Goal: Information Seeking & Learning: Learn about a topic

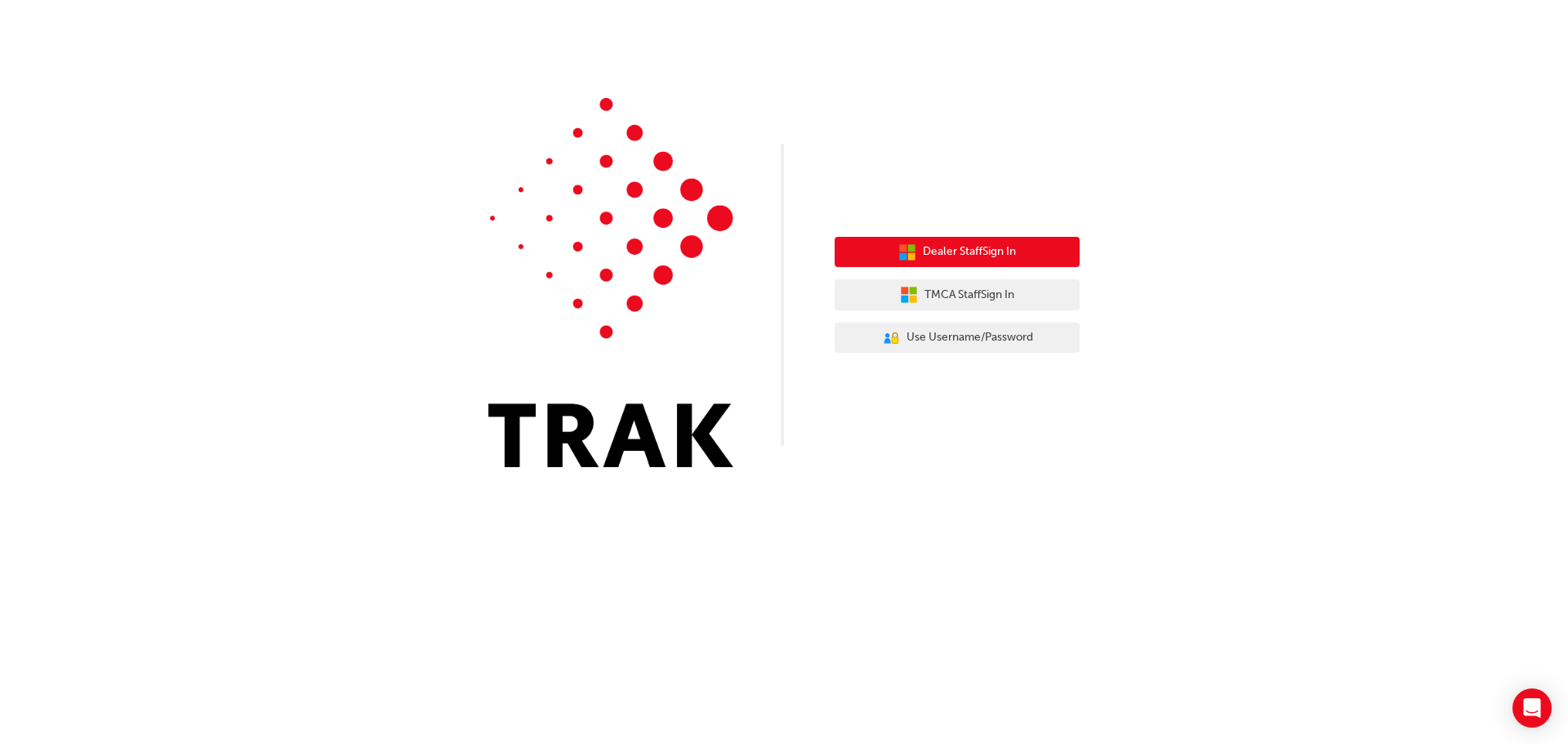
click at [952, 249] on span "Dealer Staff Sign In" at bounding box center [969, 252] width 93 height 19
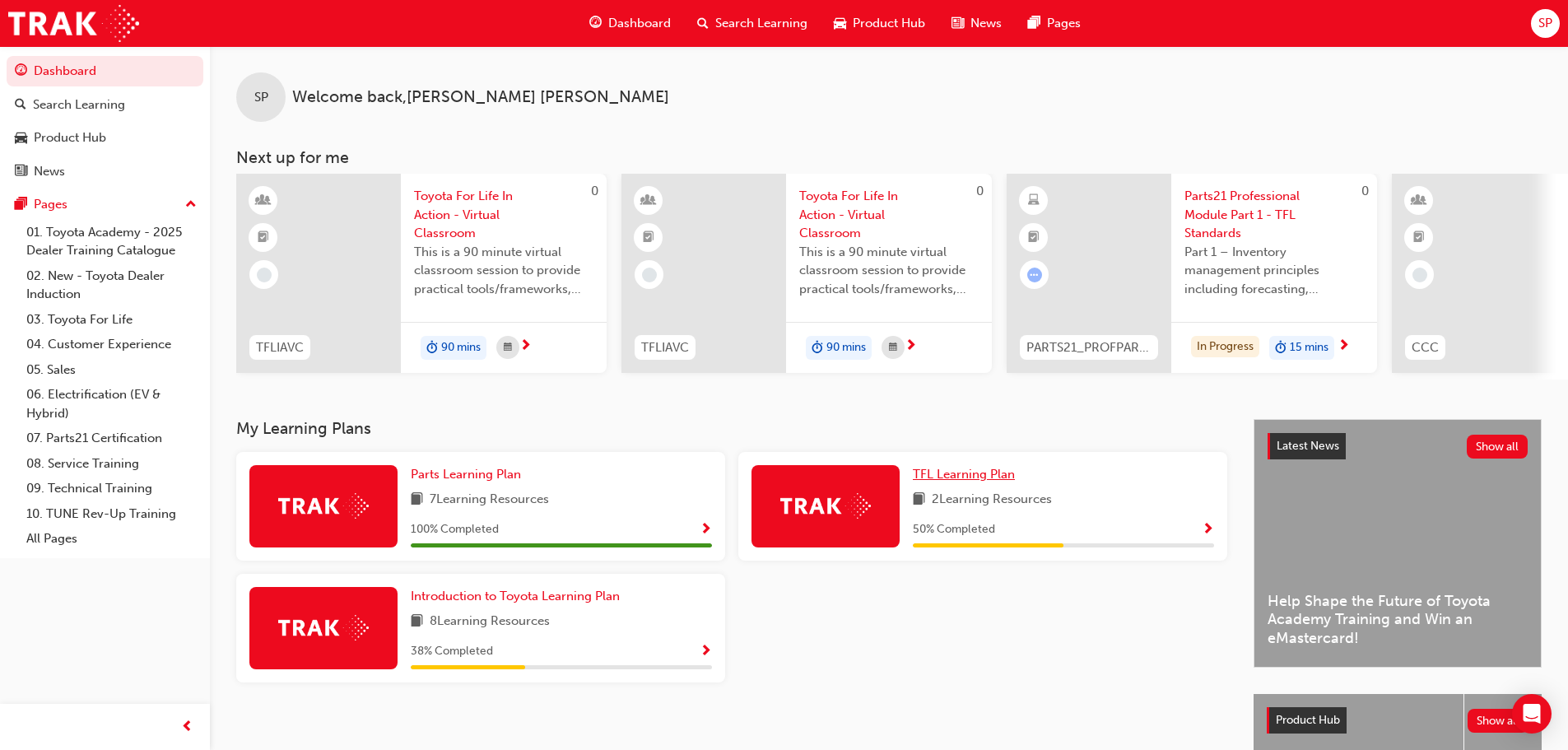
click at [966, 481] on span "TFL Learning Plan" at bounding box center [964, 474] width 102 height 15
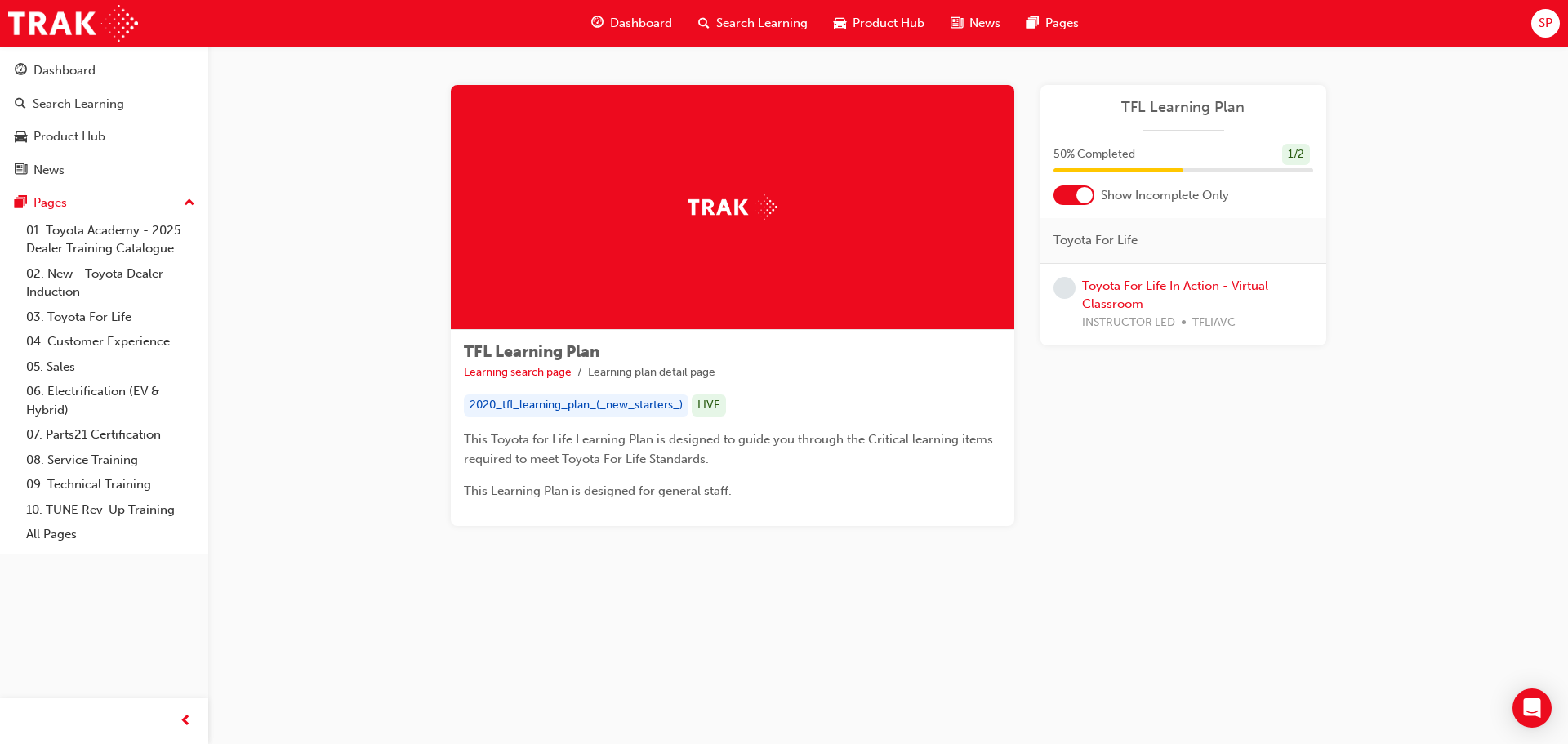
click at [620, 24] on span "Dashboard" at bounding box center [641, 23] width 62 height 19
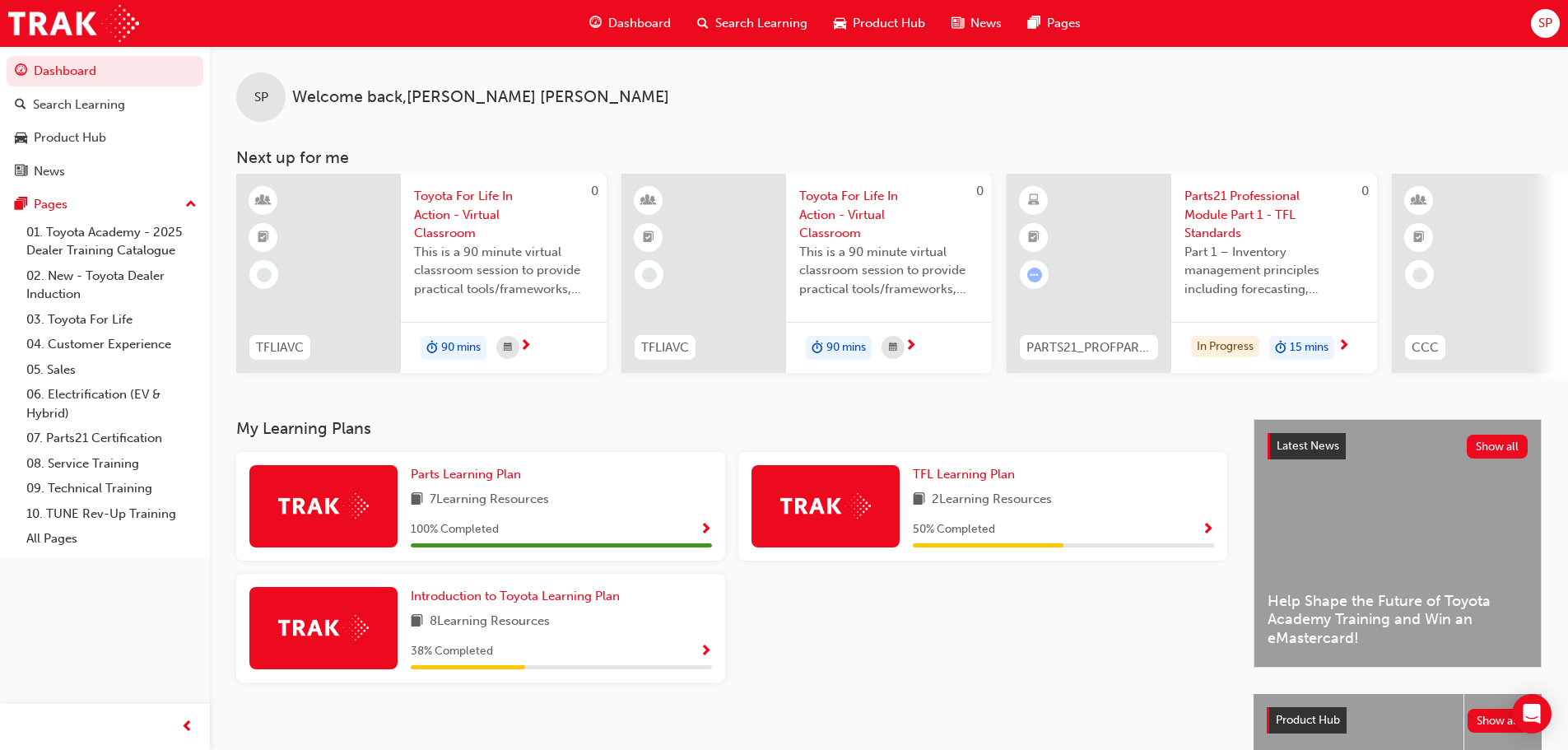
click at [765, 18] on span "Search Learning" at bounding box center [760, 24] width 92 height 19
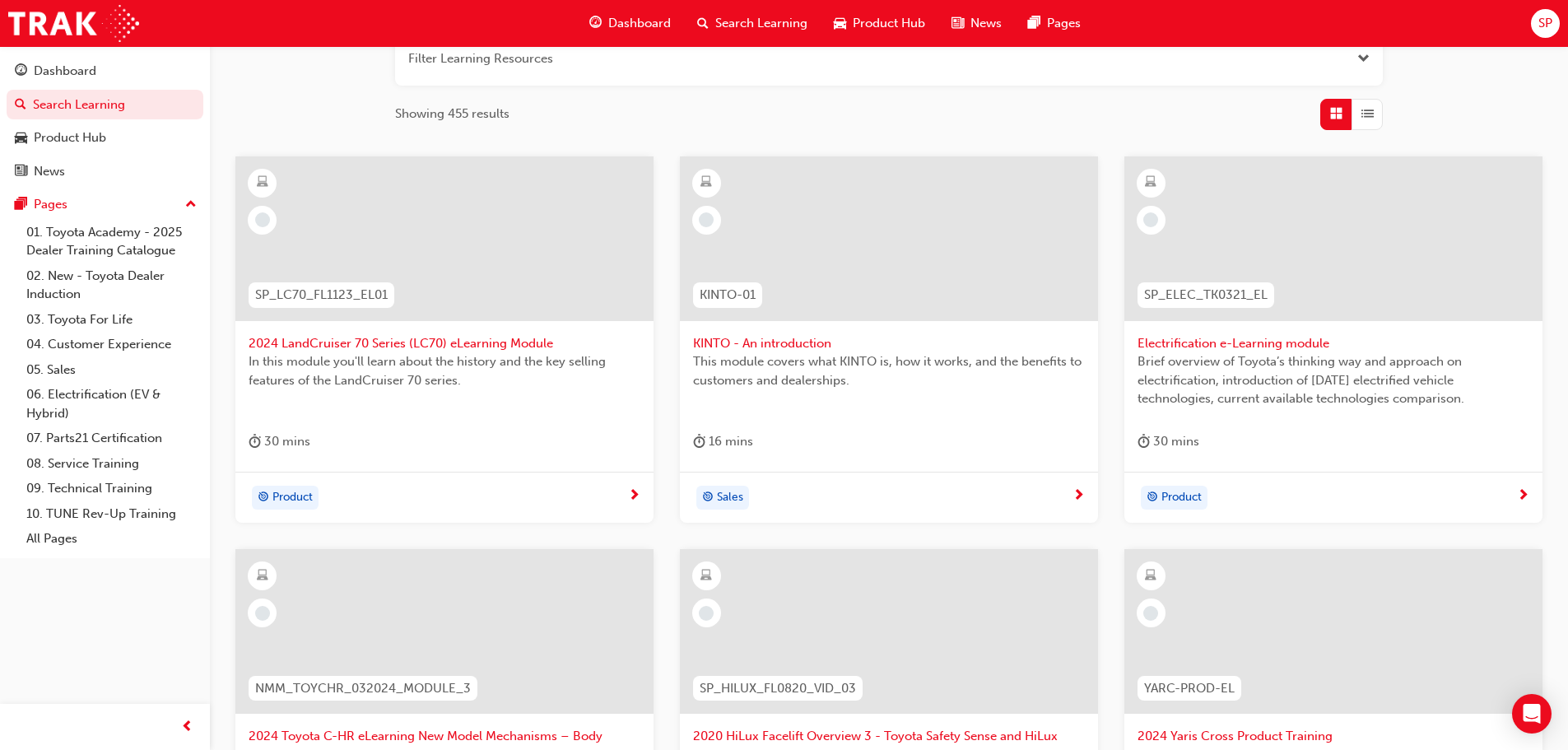
scroll to position [116, 0]
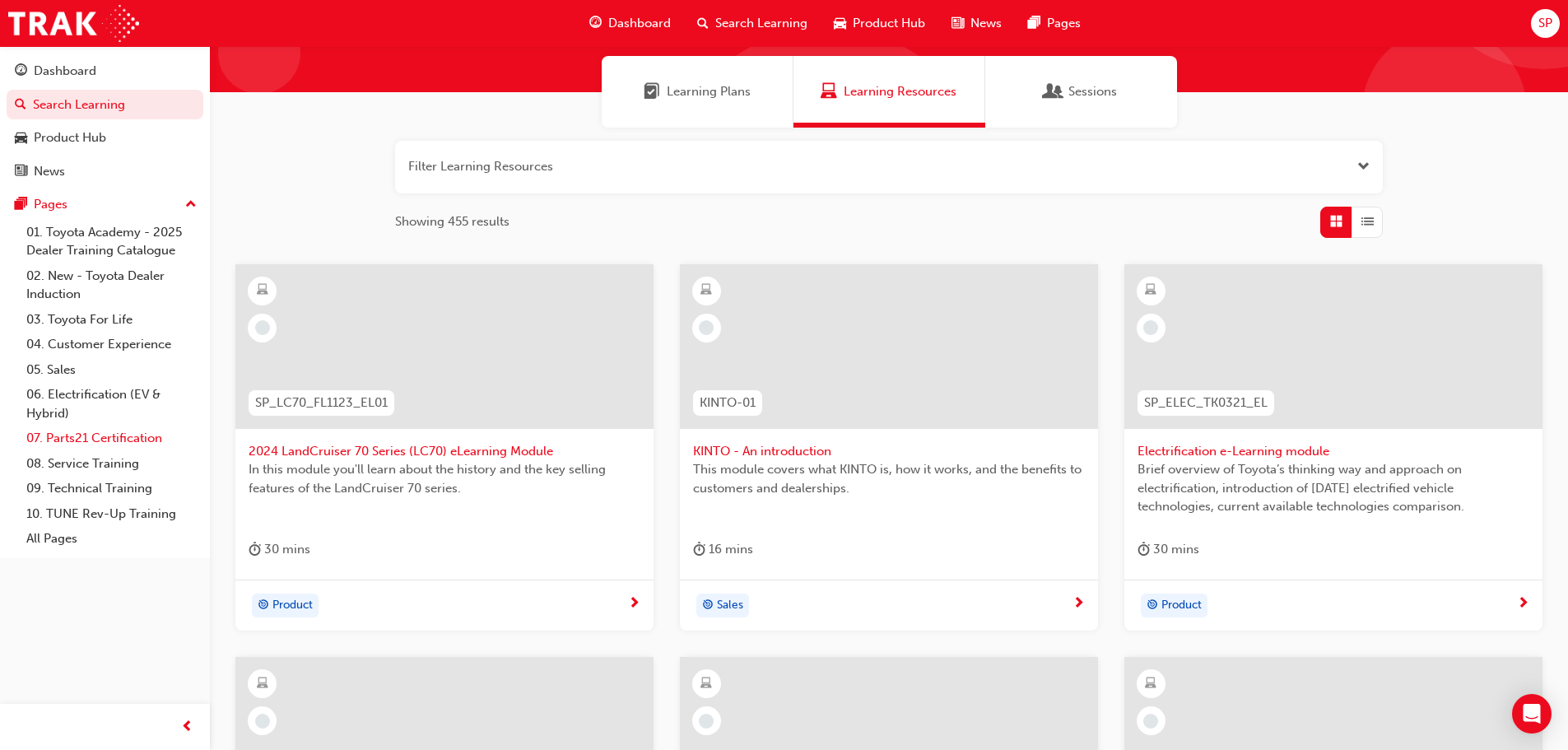
click at [76, 435] on link "07. Parts21 Certification" at bounding box center [112, 438] width 184 height 26
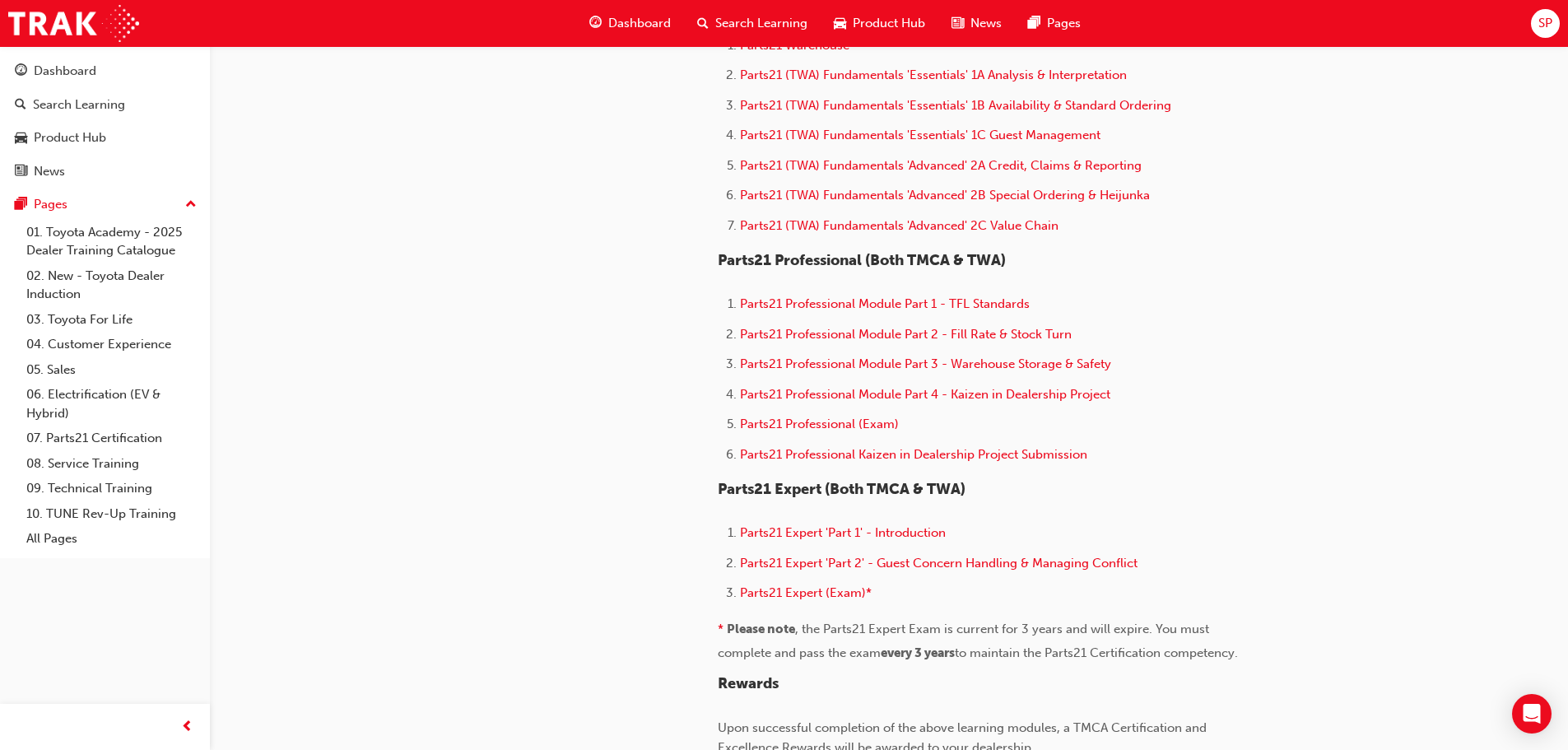
scroll to position [905, 0]
click at [897, 305] on span "Parts21 Professional Module Part 1 - TFL Standards" at bounding box center [884, 303] width 290 height 15
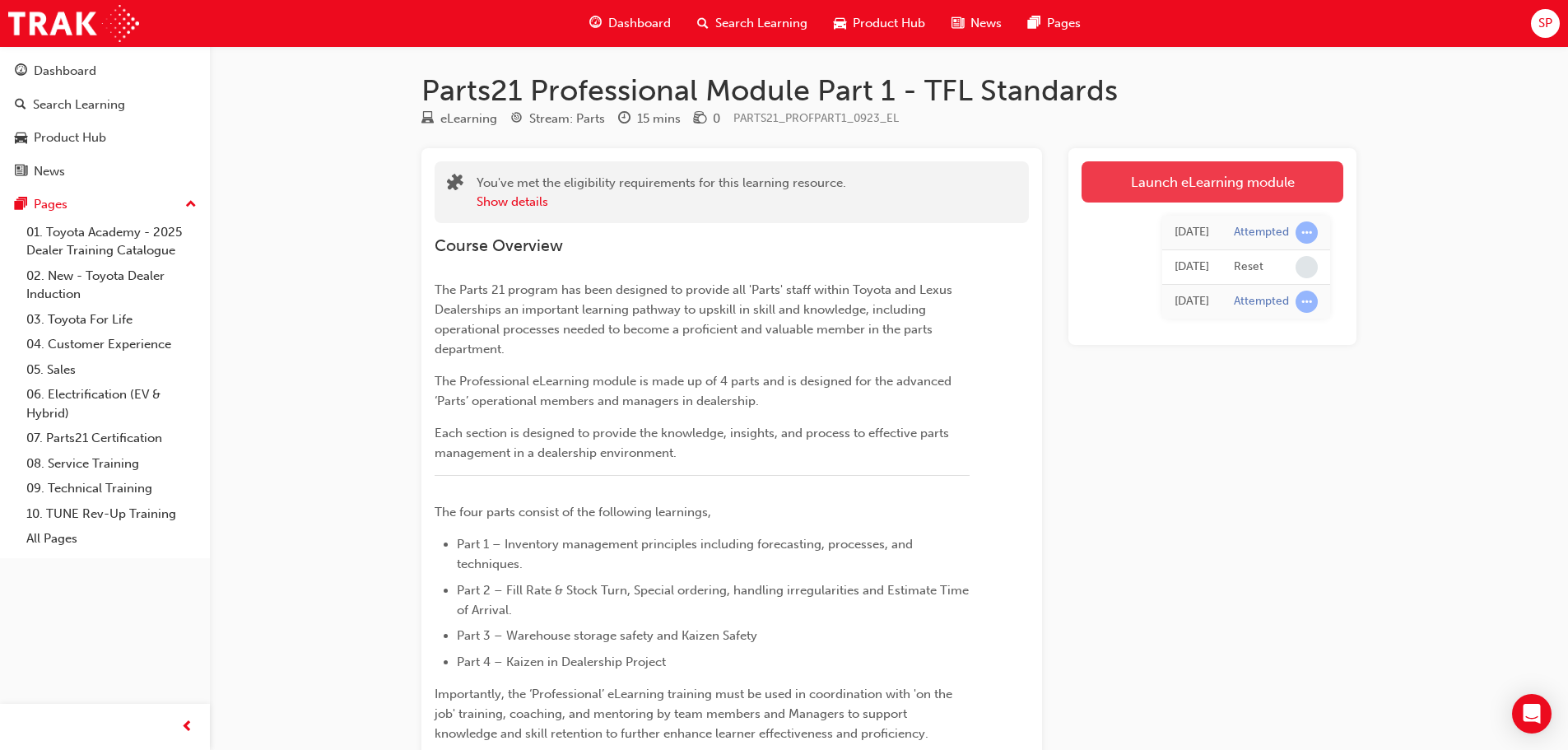
click at [1250, 185] on link "Launch eLearning module" at bounding box center [1212, 181] width 261 height 41
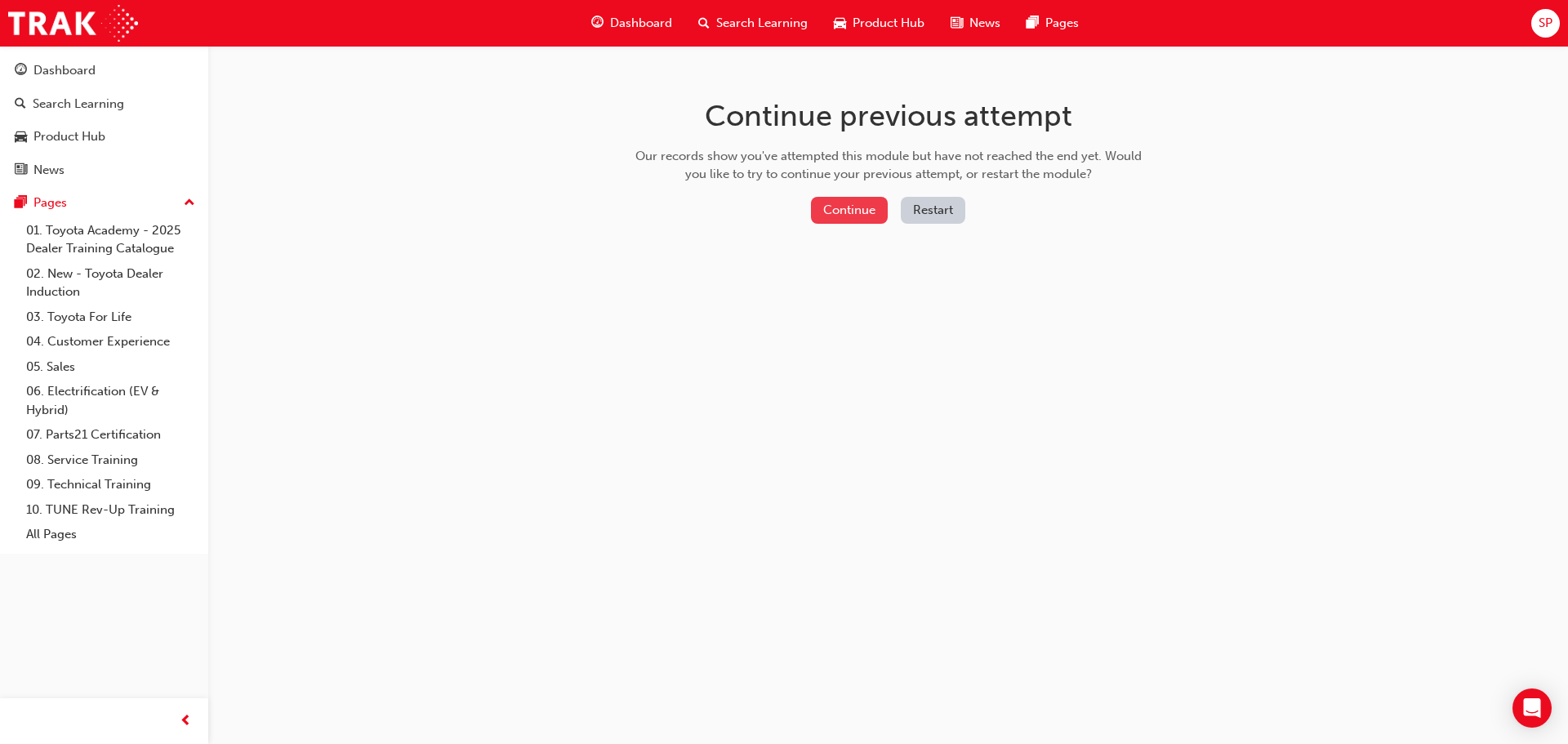
click at [875, 209] on button "Continue" at bounding box center [849, 209] width 77 height 27
